Goal: Navigation & Orientation: Find specific page/section

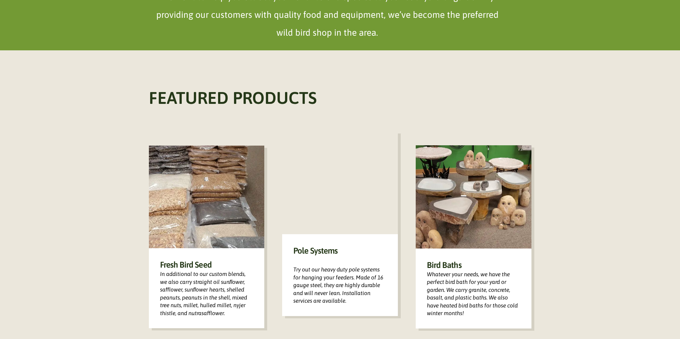
scroll to position [420, 0]
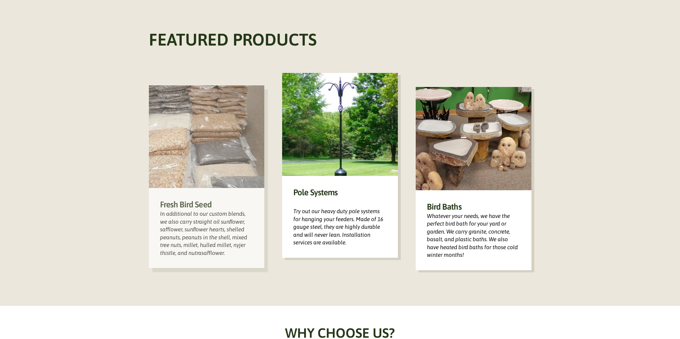
click at [209, 128] on img at bounding box center [207, 136] width 116 height 103
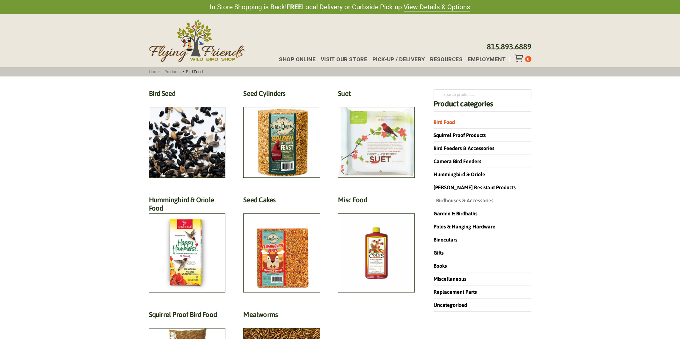
click at [451, 201] on link "Birdhouses & Accessories" at bounding box center [463, 201] width 60 height 6
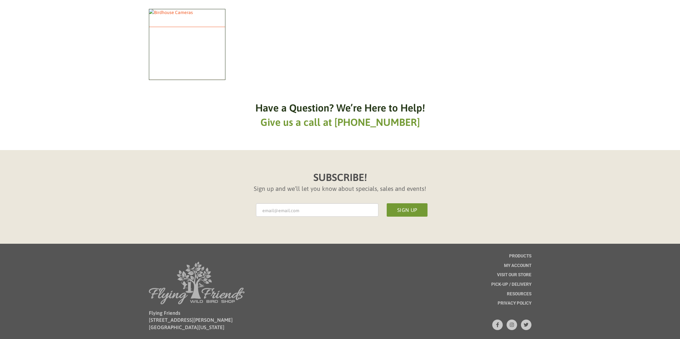
scroll to position [349, 0]
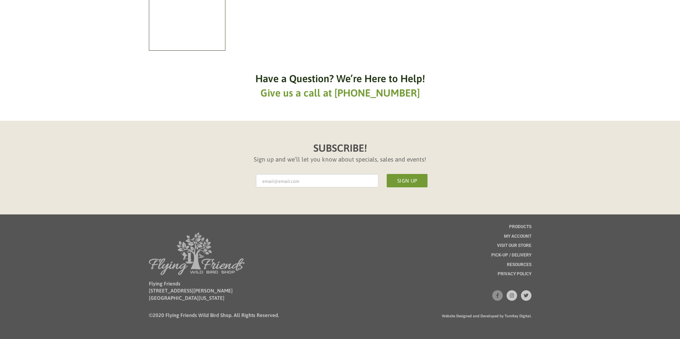
click at [498, 297] on icon at bounding box center [497, 295] width 3 height 5
